Goal: Transaction & Acquisition: Purchase product/service

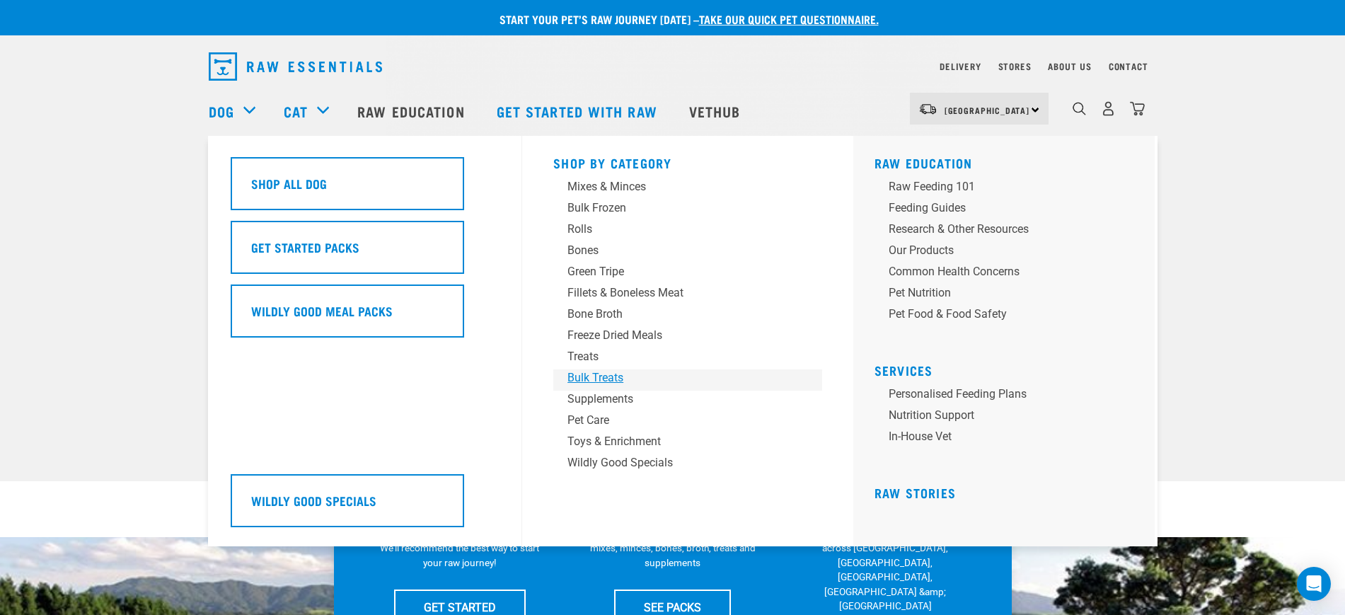
click at [613, 375] on div "Bulk Treats" at bounding box center [677, 377] width 221 height 17
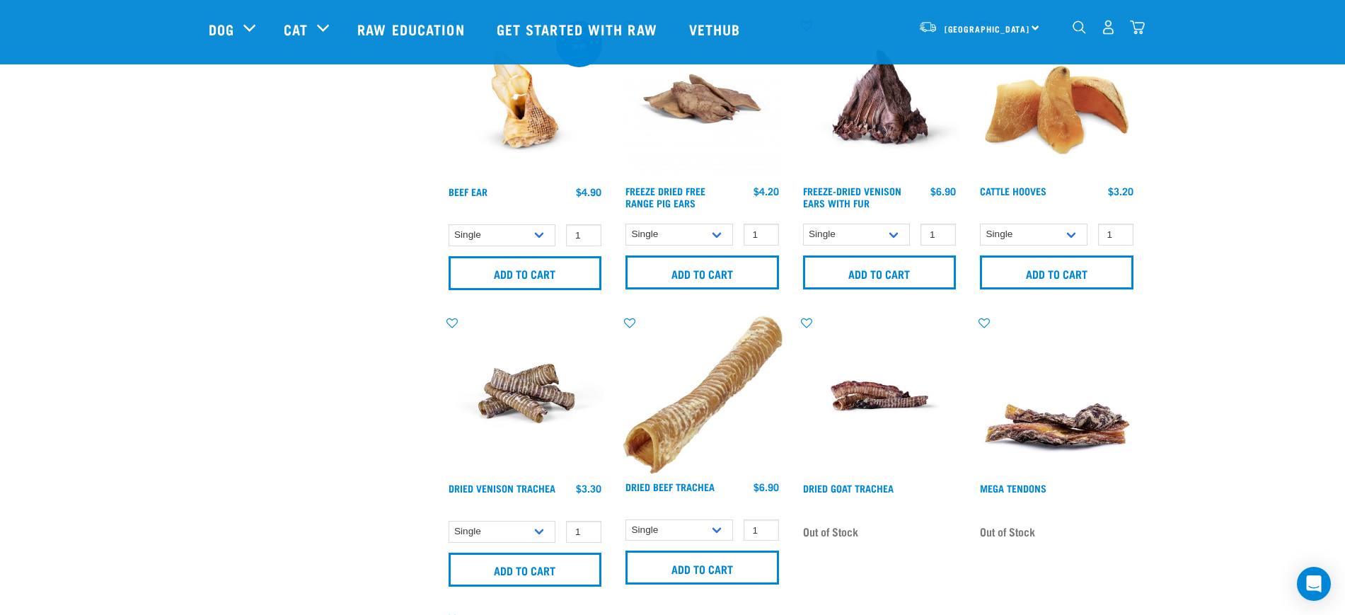
scroll to position [707, 0]
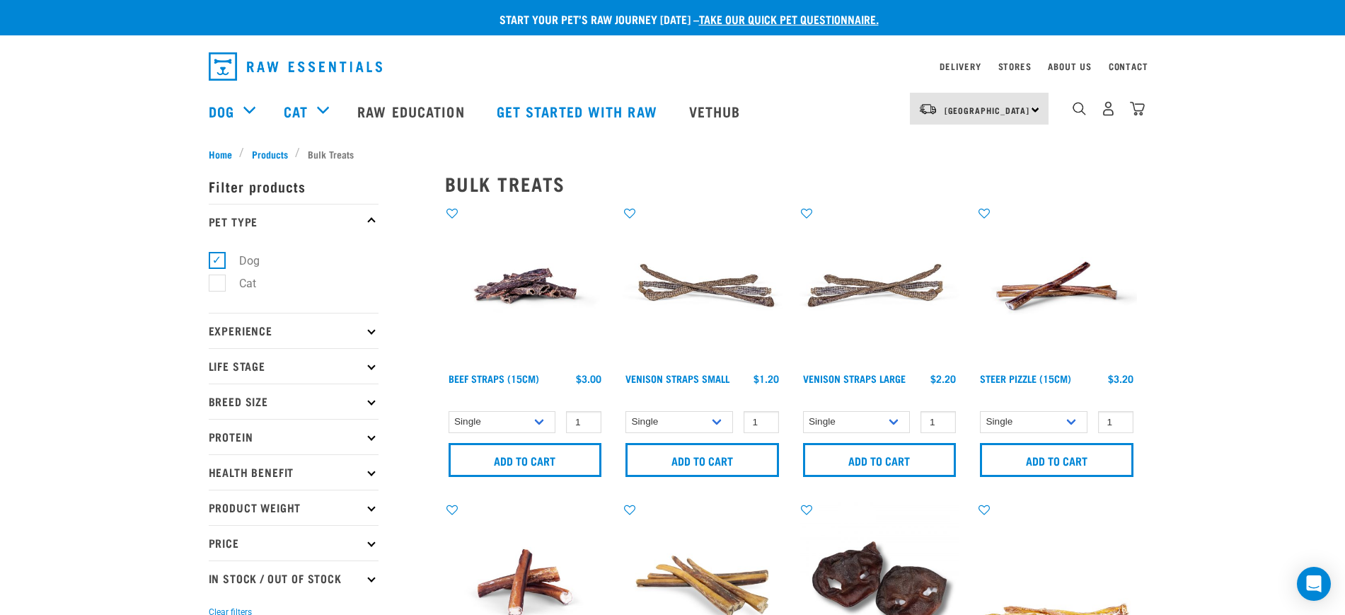
click at [666, 272] on img at bounding box center [702, 286] width 161 height 161
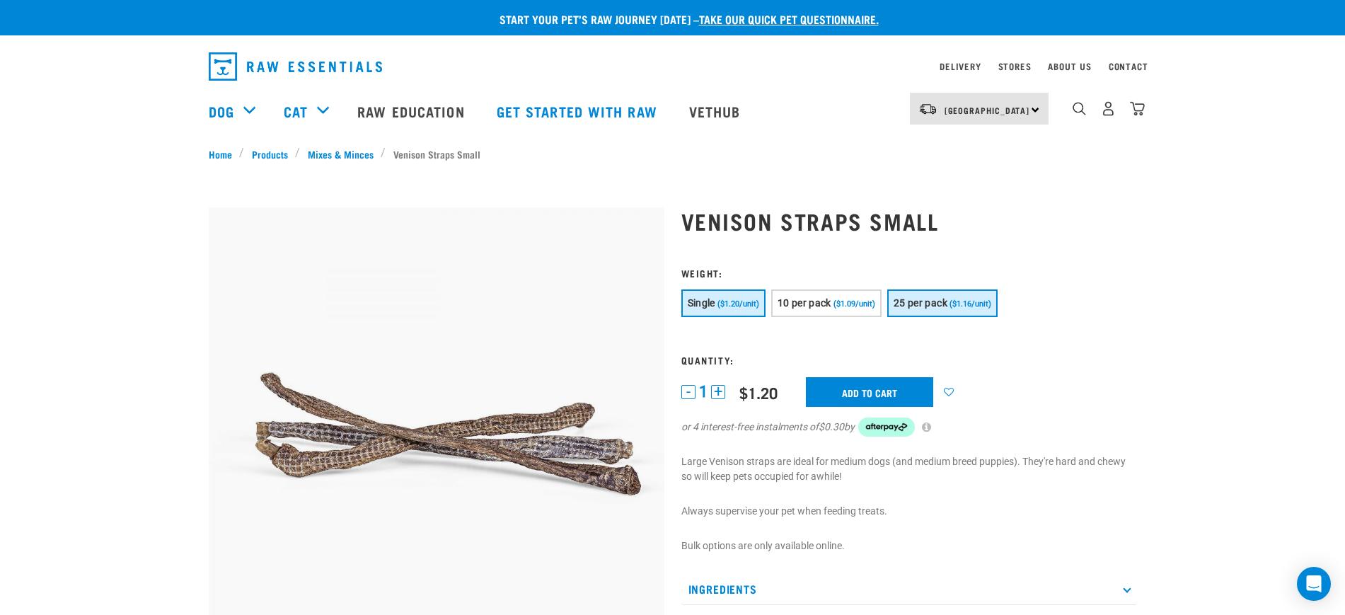
click at [927, 297] on span "25 per pack" at bounding box center [920, 302] width 54 height 11
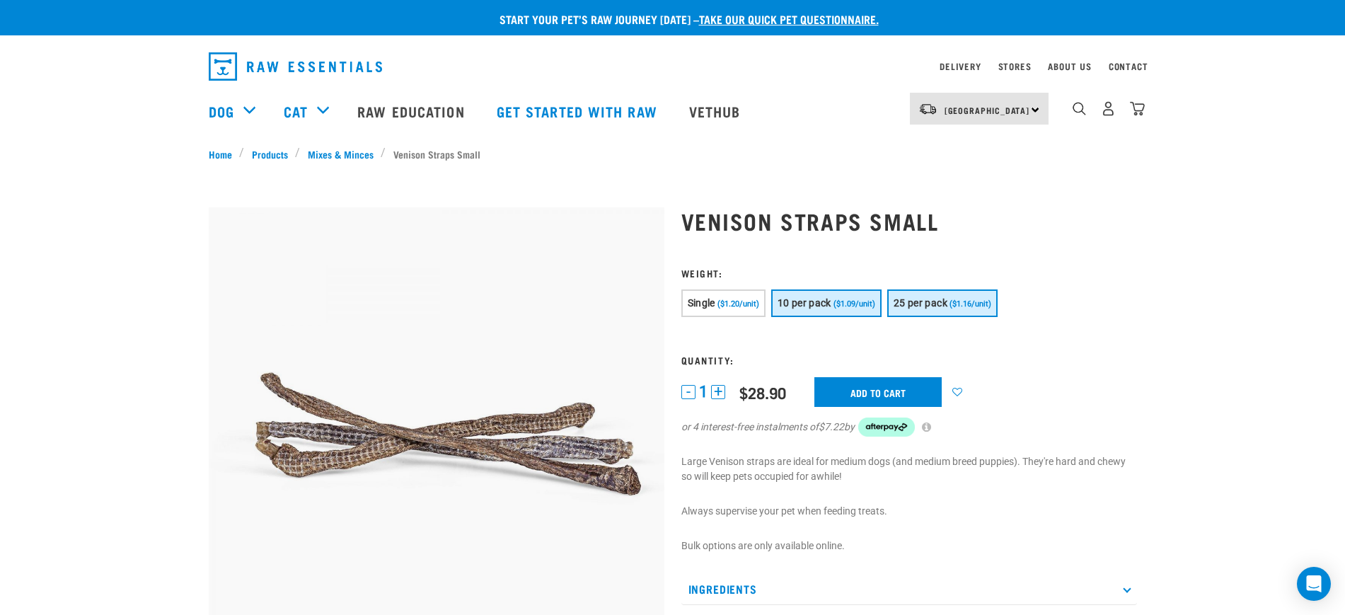
click at [808, 304] on span "10 per pack" at bounding box center [804, 302] width 54 height 11
click at [771, 289] on button "10 per pack ($1.09/unit)" at bounding box center [826, 303] width 110 height 28
click at [960, 299] on span "($1.16/unit)" at bounding box center [970, 303] width 42 height 9
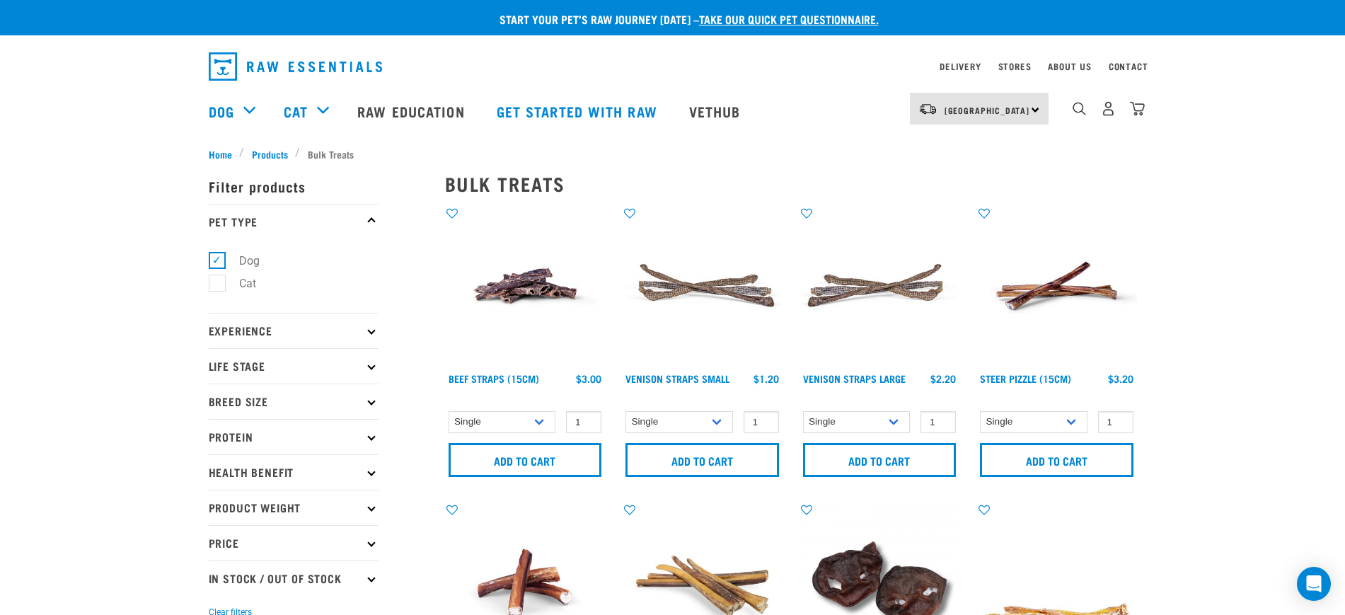
click at [891, 293] on img at bounding box center [879, 286] width 161 height 161
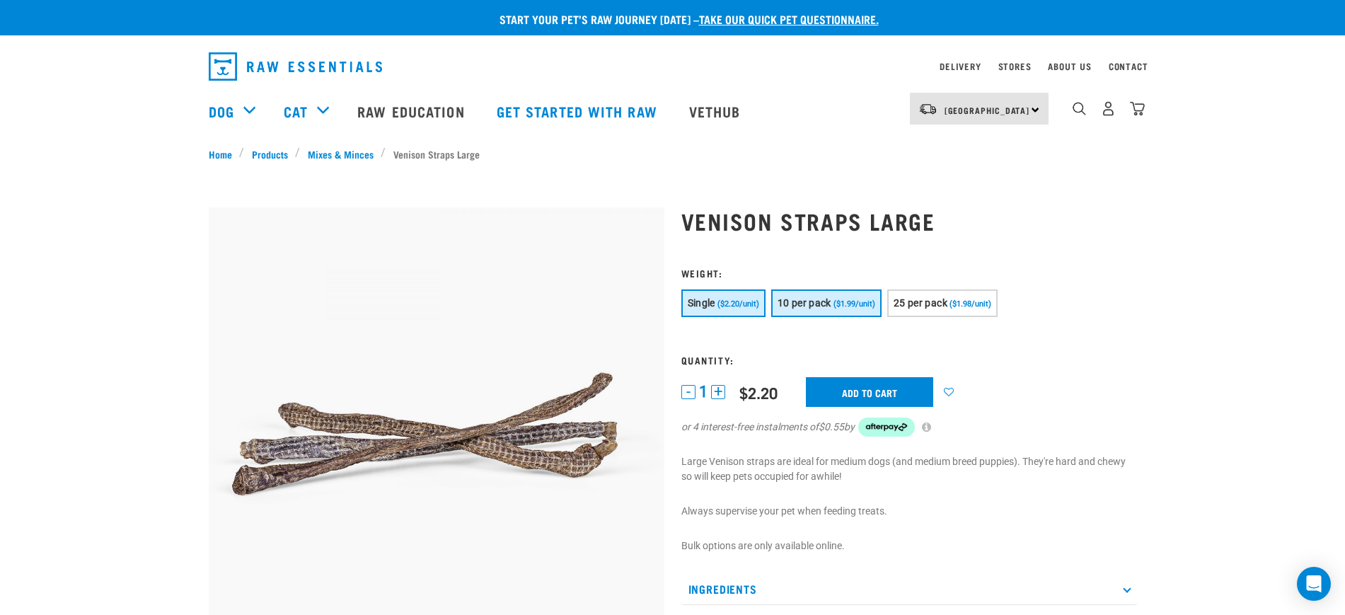
click at [847, 309] on button "10 per pack ($1.99/unit)" at bounding box center [826, 303] width 110 height 28
click at [771, 289] on button "10 per pack ($1.99/unit)" at bounding box center [826, 303] width 110 height 28
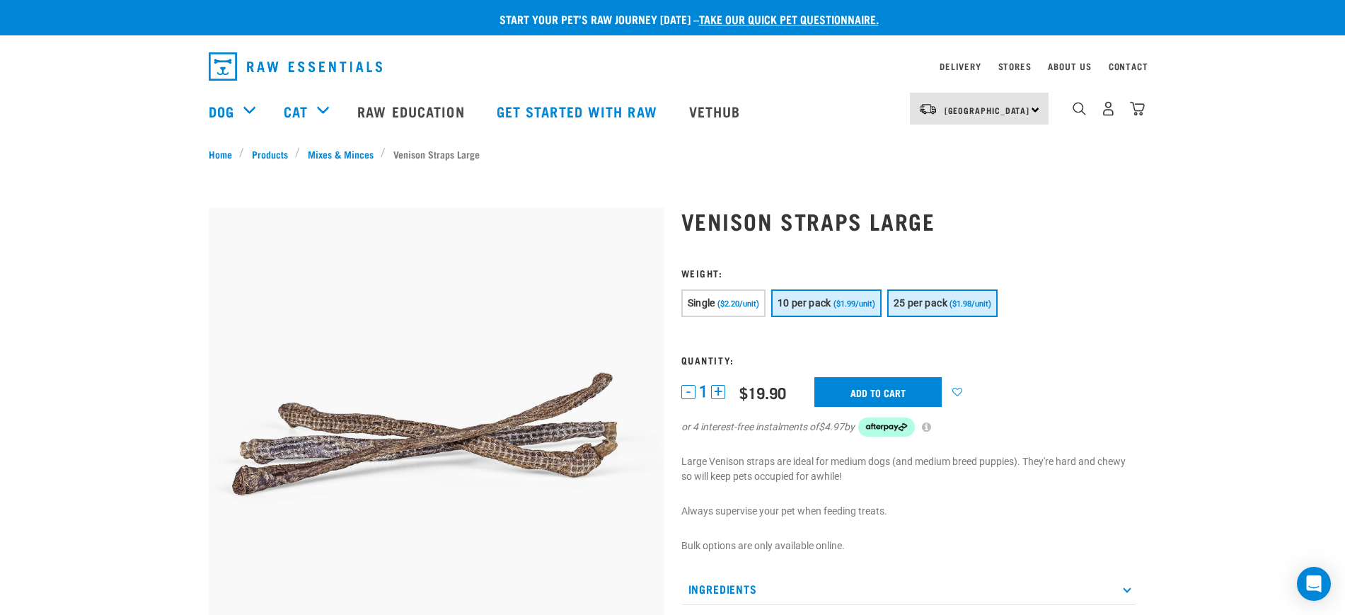
click at [946, 294] on button "25 per pack ($1.98/unit)" at bounding box center [942, 303] width 110 height 28
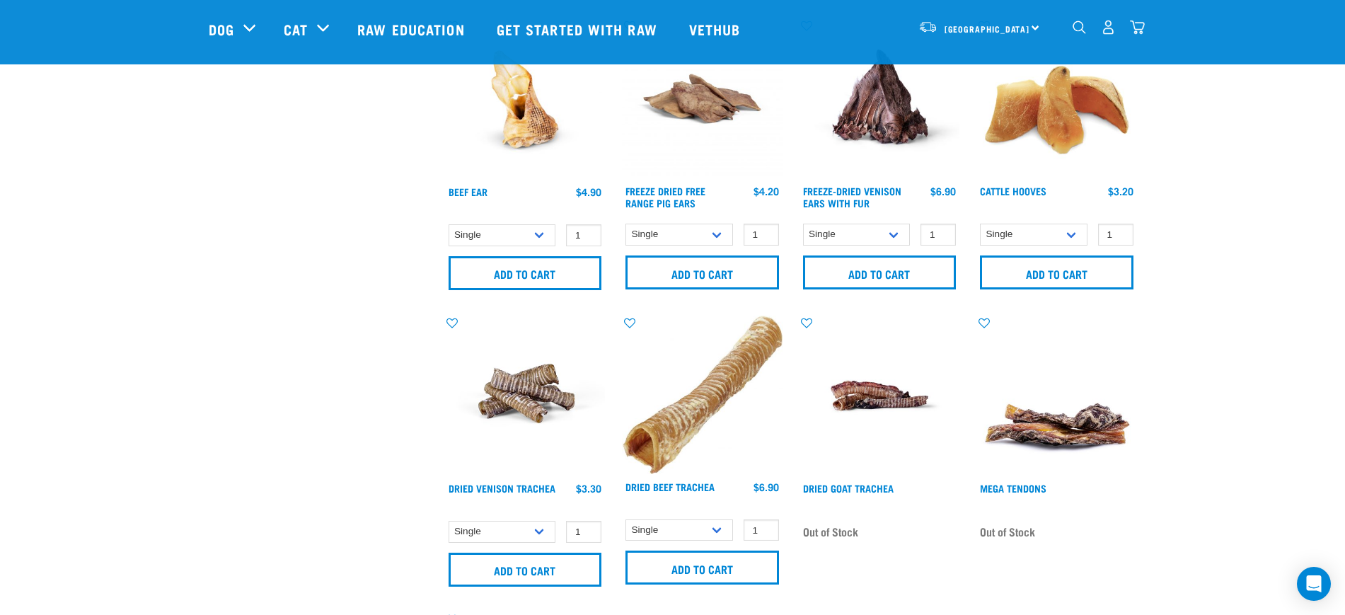
scroll to position [1061, 0]
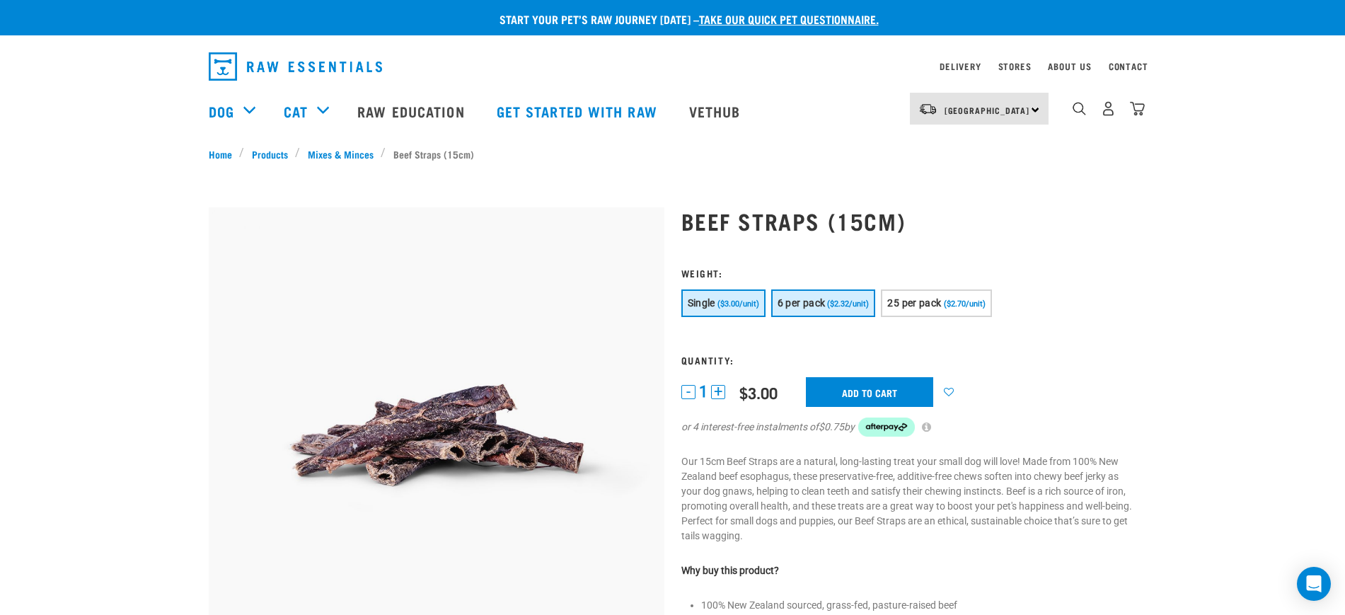
click at [842, 300] on span "($2.32/unit)" at bounding box center [848, 303] width 42 height 9
click at [882, 288] on form "1 -" at bounding box center [909, 360] width 456 height 187
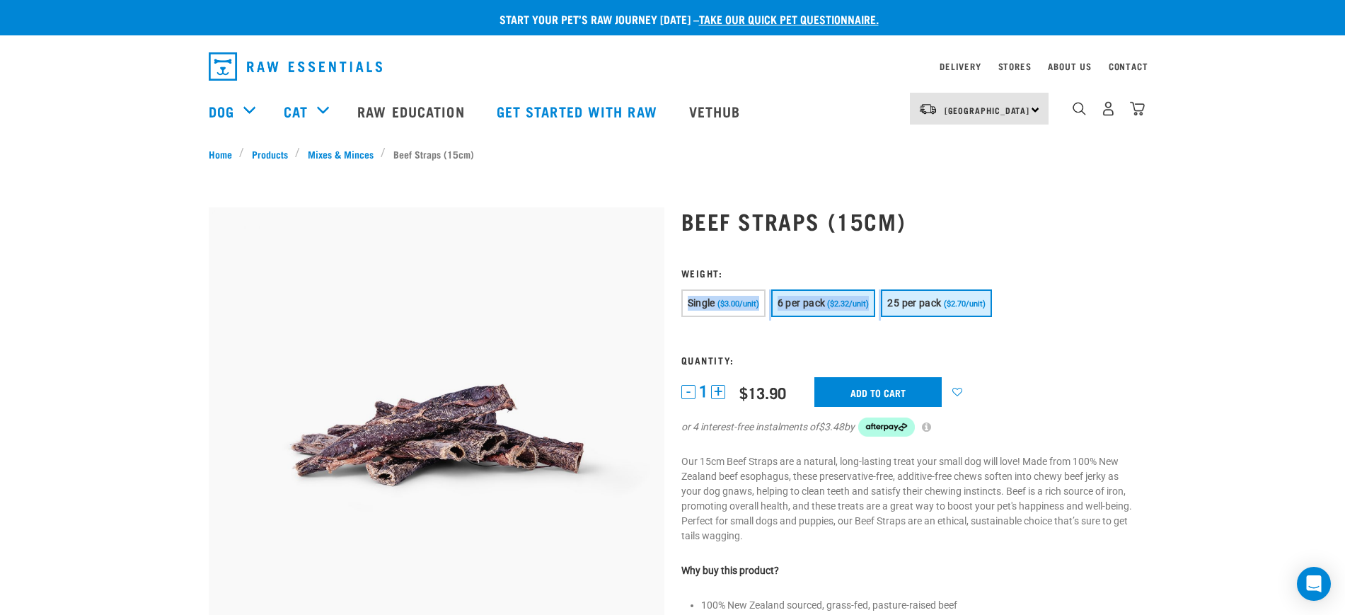
click at [910, 299] on span "25 per pack" at bounding box center [914, 302] width 54 height 11
click at [938, 299] on span "25 per pack" at bounding box center [914, 302] width 54 height 11
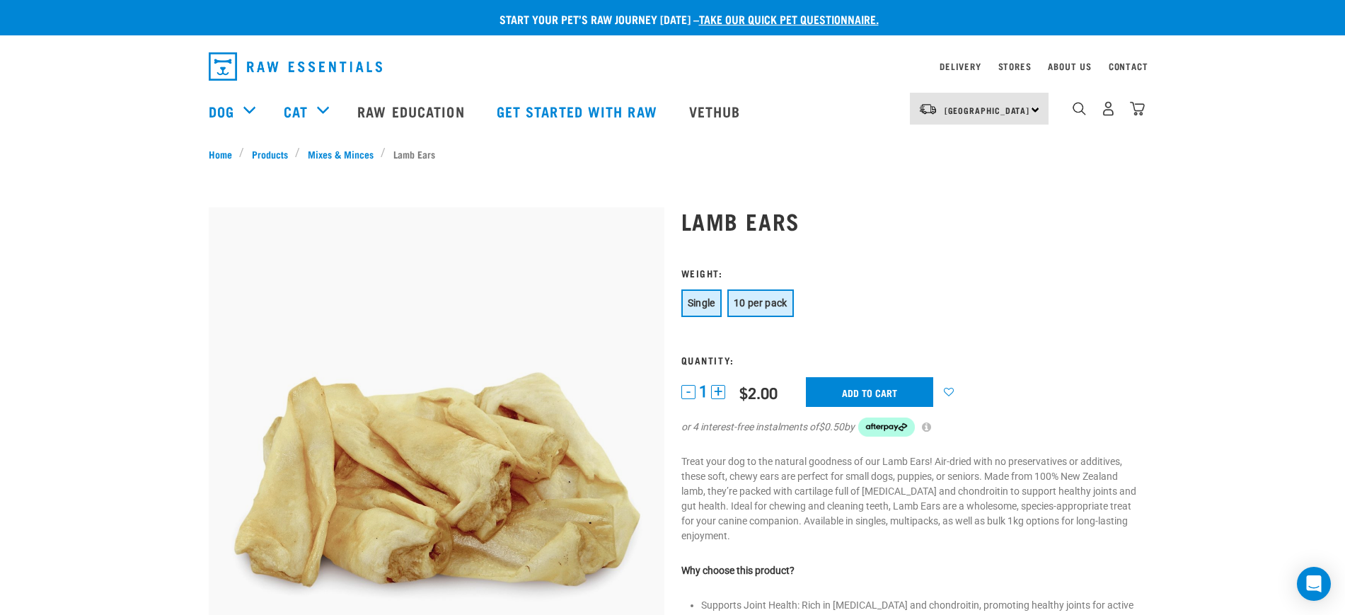
click at [778, 307] on span "10 per pack" at bounding box center [761, 302] width 54 height 11
